Goal: Task Accomplishment & Management: Manage account settings

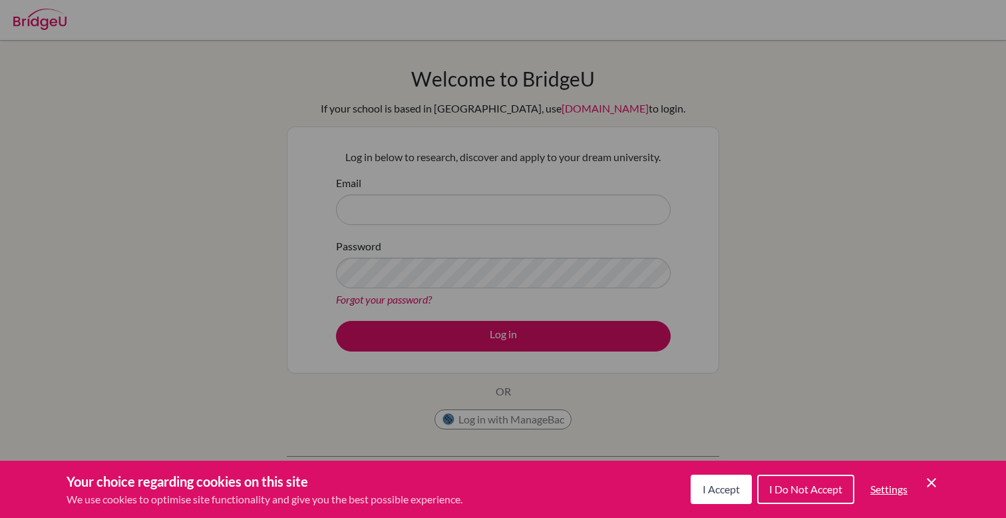
click at [538, 385] on div "Cookie Preferences" at bounding box center [503, 259] width 1006 height 518
click at [726, 482] on span "I Accept" at bounding box center [721, 488] width 37 height 13
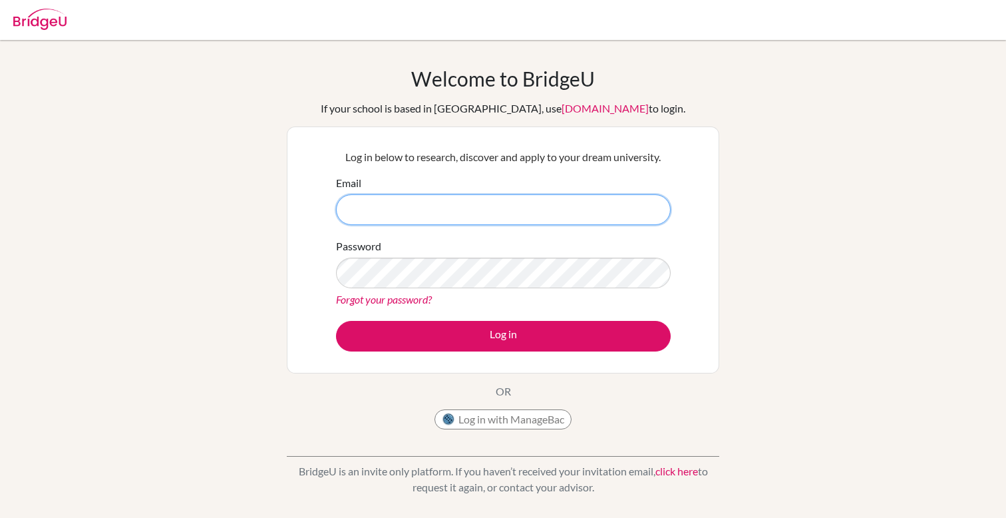
click at [526, 206] on input "Email" at bounding box center [503, 209] width 335 height 31
type input "[EMAIL_ADDRESS][DOMAIN_NAME]"
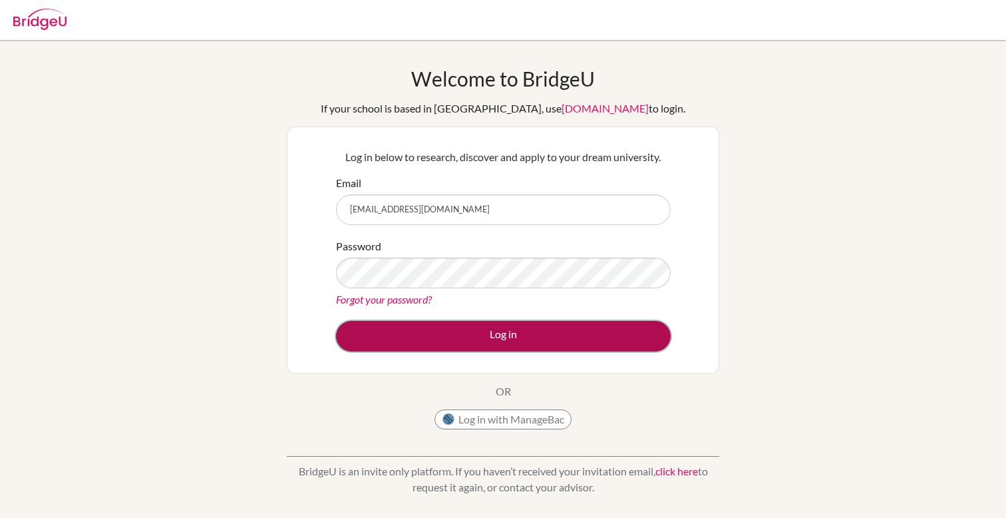
click at [469, 335] on button "Log in" at bounding box center [503, 336] width 335 height 31
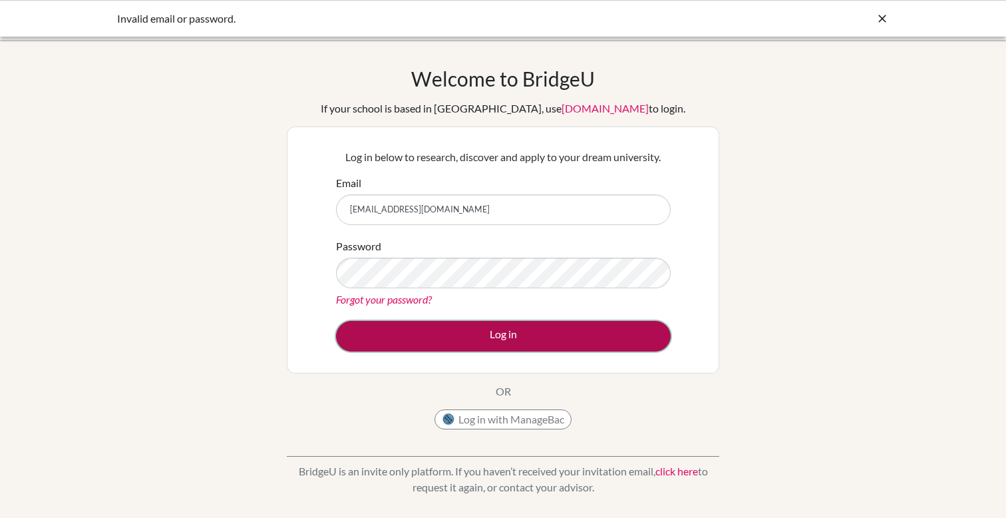
click at [474, 331] on button "Log in" at bounding box center [503, 336] width 335 height 31
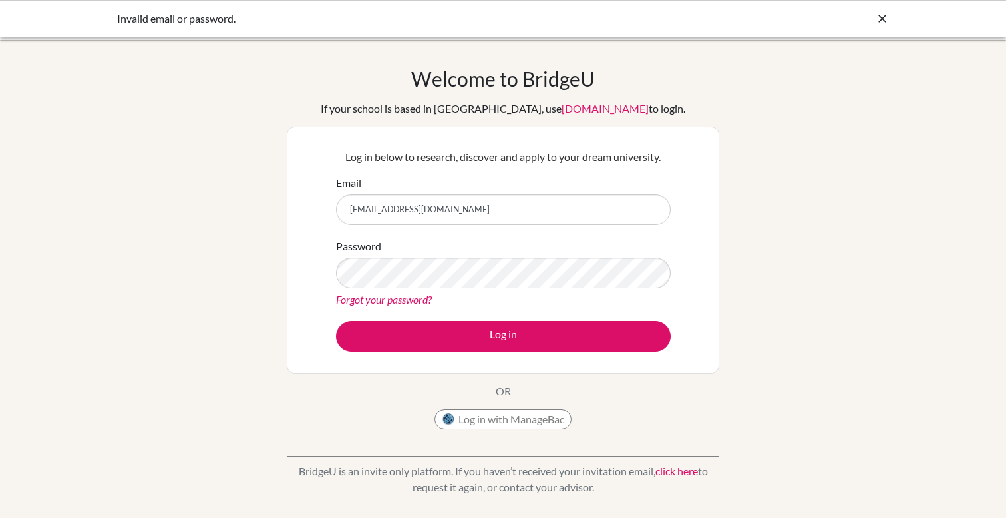
click at [382, 298] on link "Forgot your password?" at bounding box center [384, 299] width 96 height 13
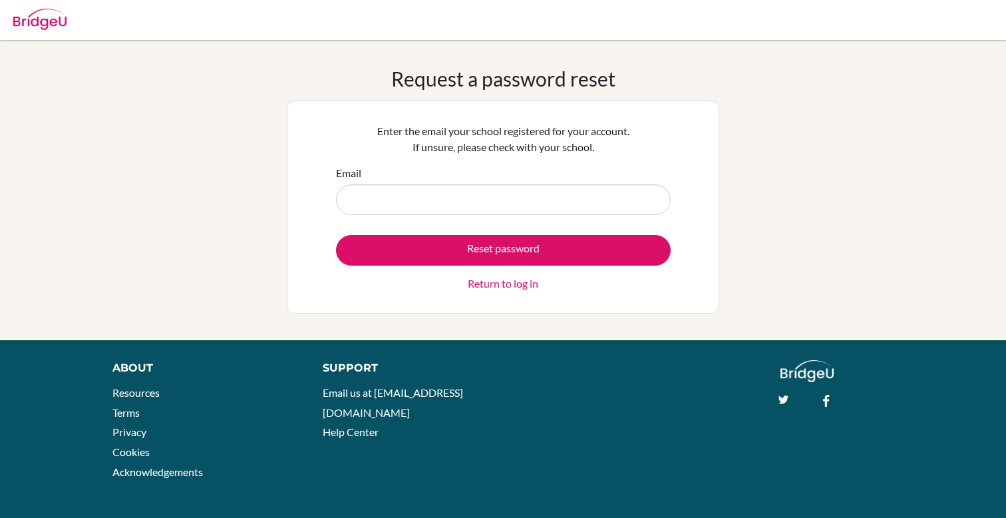
type input "[EMAIL_ADDRESS][DOMAIN_NAME]"
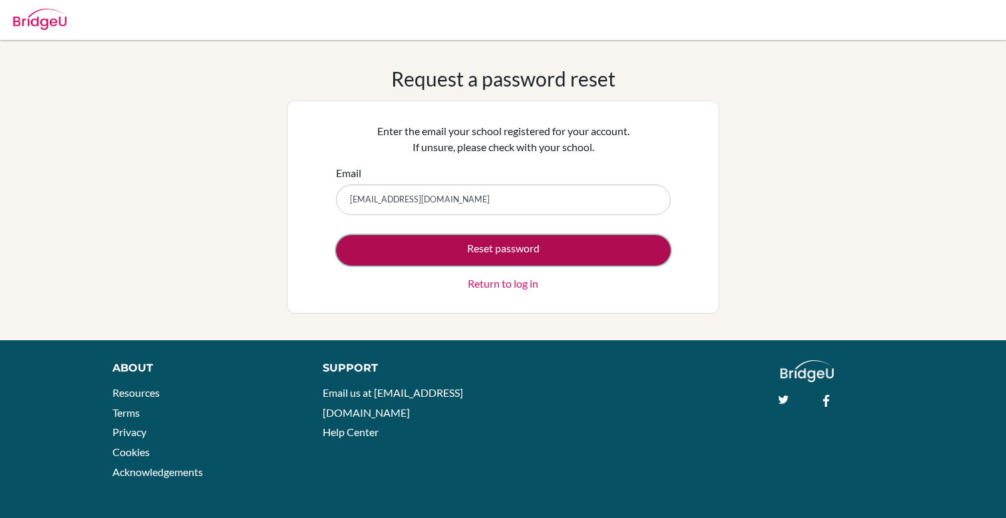
click at [462, 245] on button "Reset password" at bounding box center [503, 250] width 335 height 31
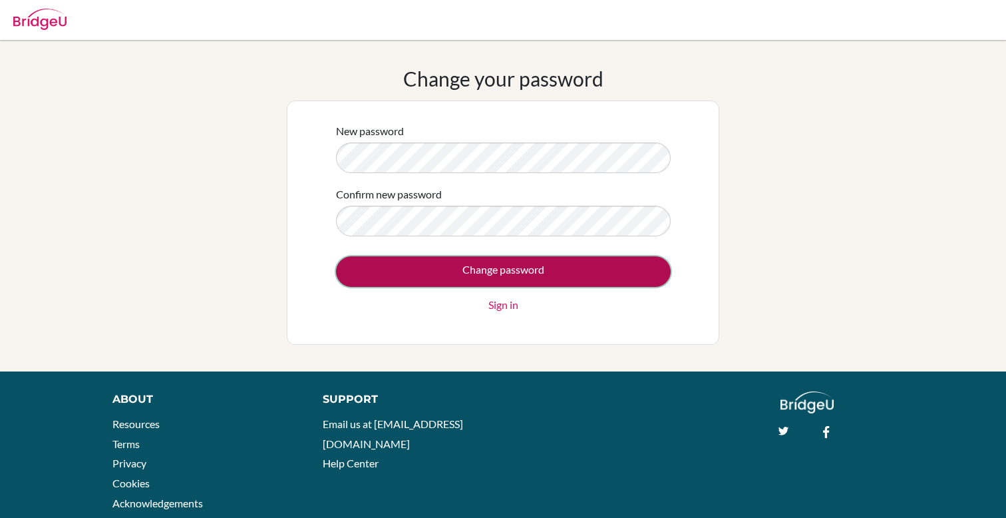
click at [375, 271] on input "Change password" at bounding box center [503, 271] width 335 height 31
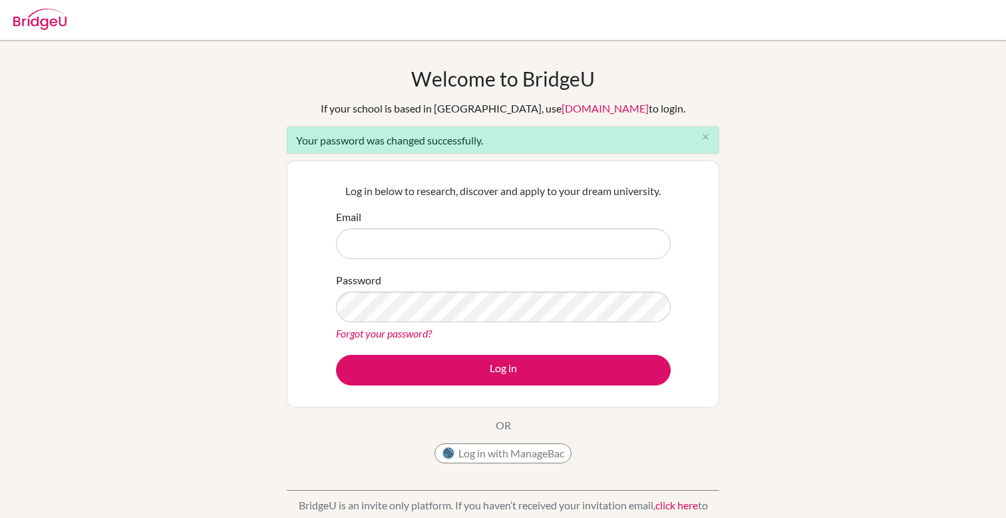
type input "[EMAIL_ADDRESS][DOMAIN_NAME]"
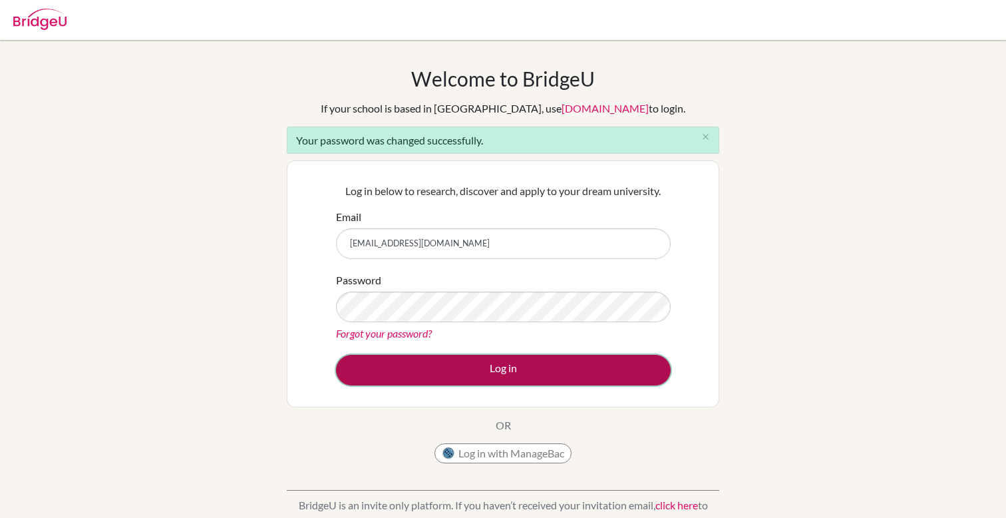
click at [450, 373] on button "Log in" at bounding box center [503, 370] width 335 height 31
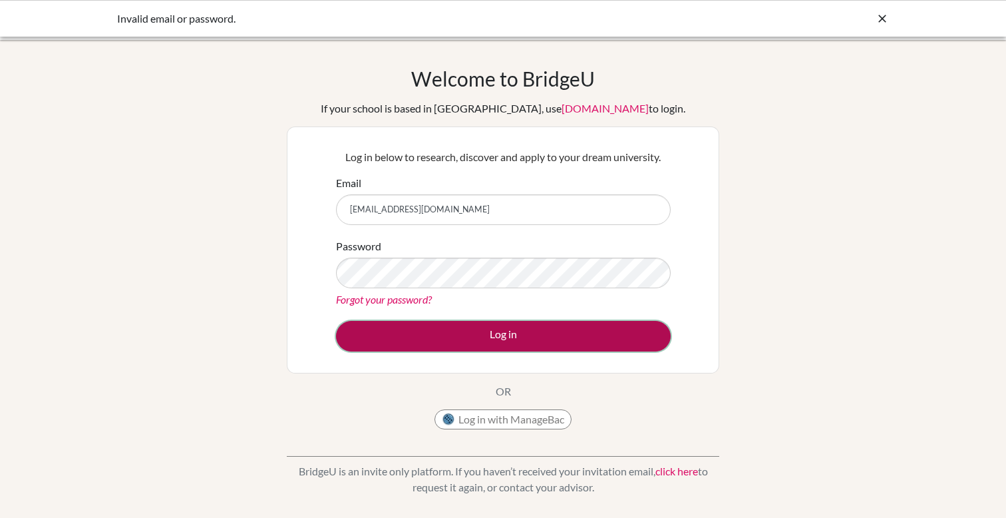
click at [389, 339] on button "Log in" at bounding box center [503, 336] width 335 height 31
